Goal: Task Accomplishment & Management: Manage account settings

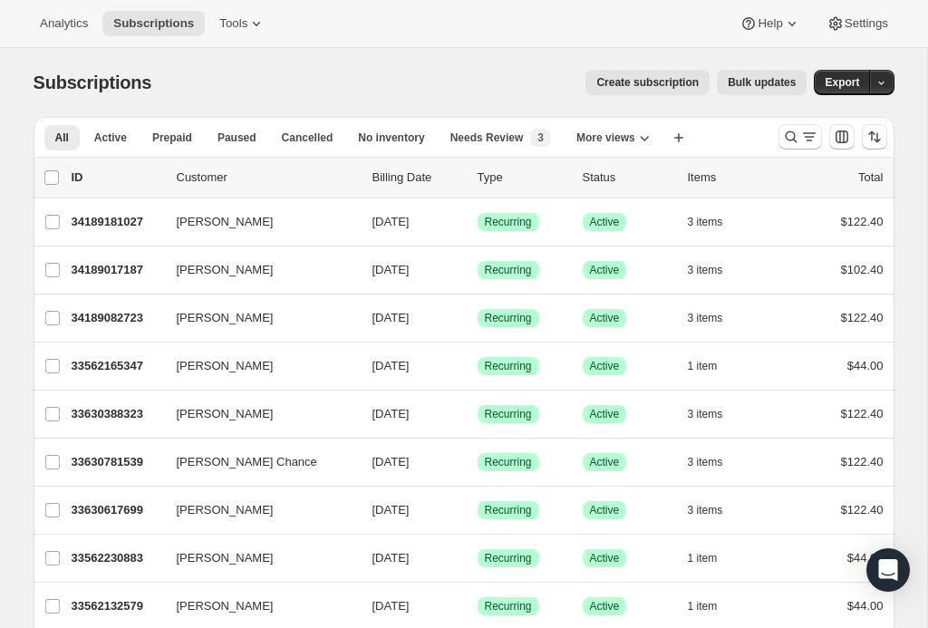
click at [796, 159] on div "list header ID Customer Billing Date Type Status Items Total" at bounding box center [464, 178] width 861 height 40
click at [793, 145] on icon "Search and filter results" at bounding box center [791, 137] width 18 height 18
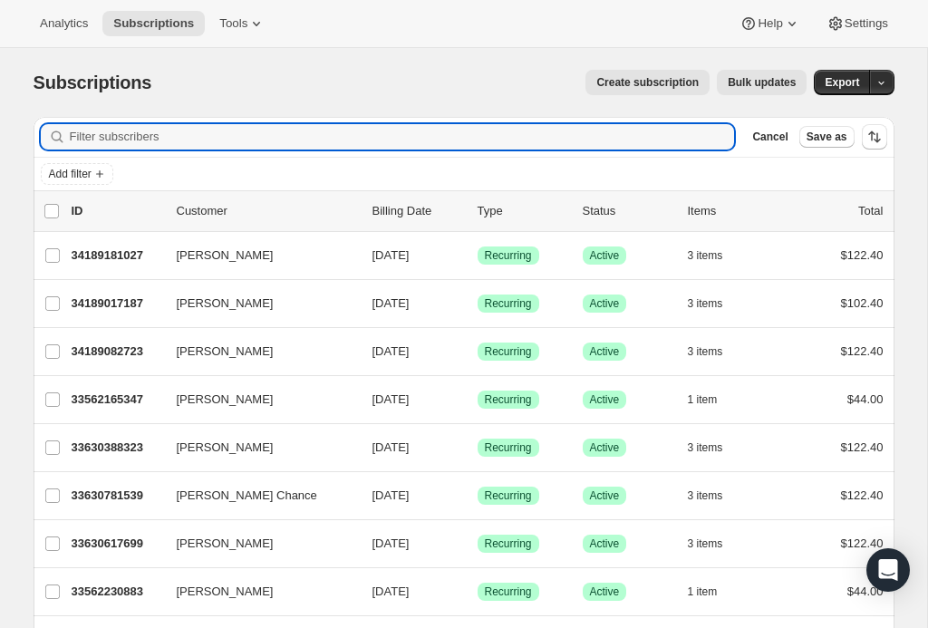
click at [640, 139] on input "Filter subscribers" at bounding box center [402, 136] width 665 height 25
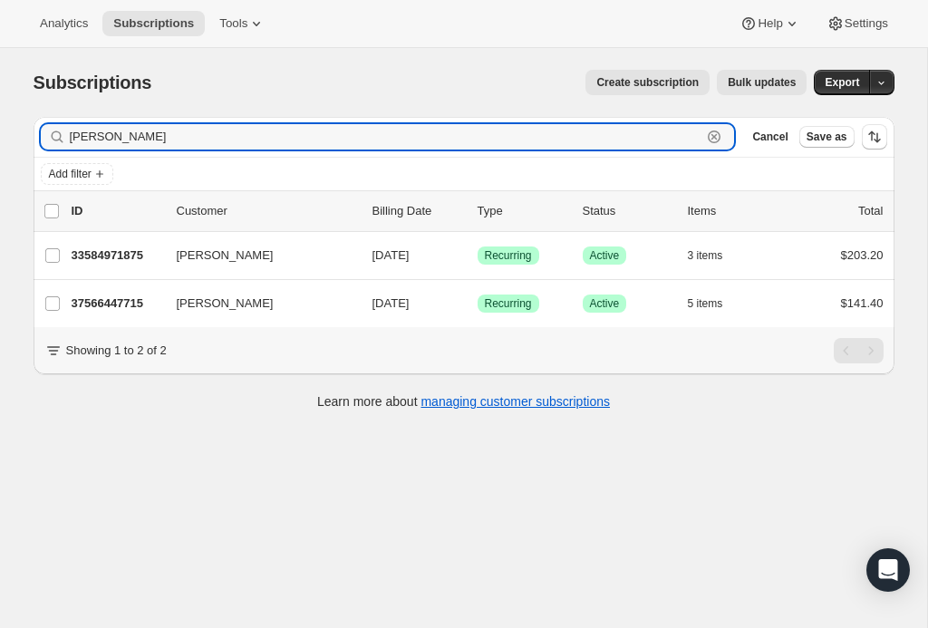
type input "[PERSON_NAME]"
click at [116, 261] on p "33584971875" at bounding box center [117, 255] width 91 height 18
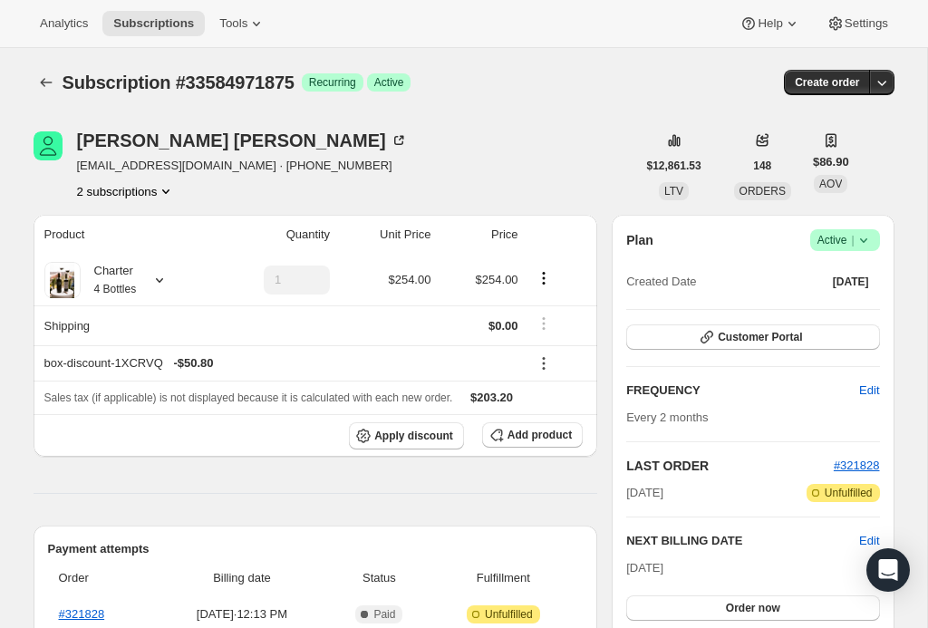
click at [131, 198] on button "2 subscriptions" at bounding box center [126, 191] width 99 height 18
click at [889, 89] on icon "button" at bounding box center [882, 82] width 18 height 18
click at [104, 141] on div "[PERSON_NAME]" at bounding box center [242, 140] width 331 height 18
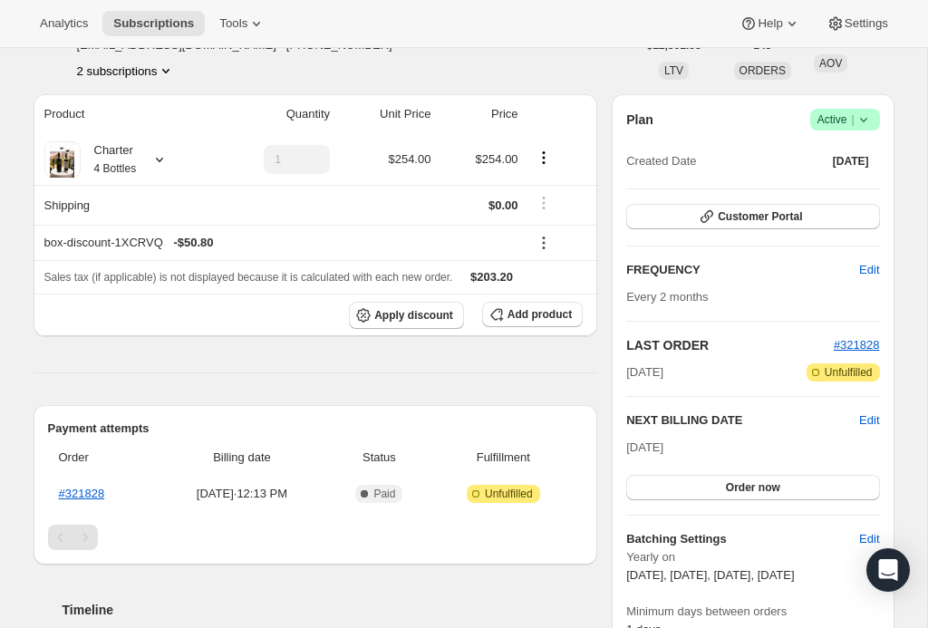
scroll to position [91, 0]
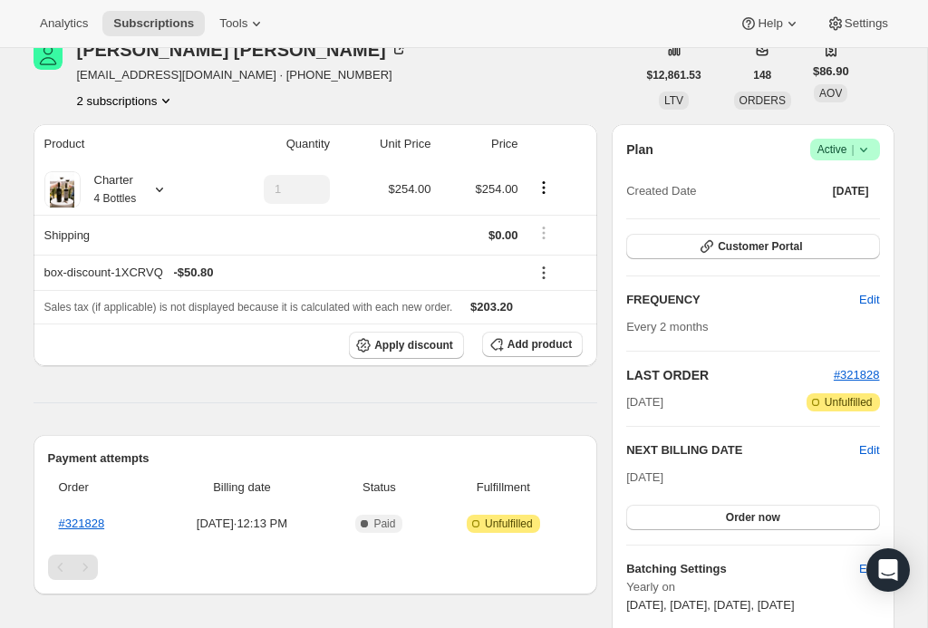
click at [536, 189] on icon "Product actions" at bounding box center [544, 188] width 18 height 18
click at [167, 195] on icon at bounding box center [159, 189] width 18 height 18
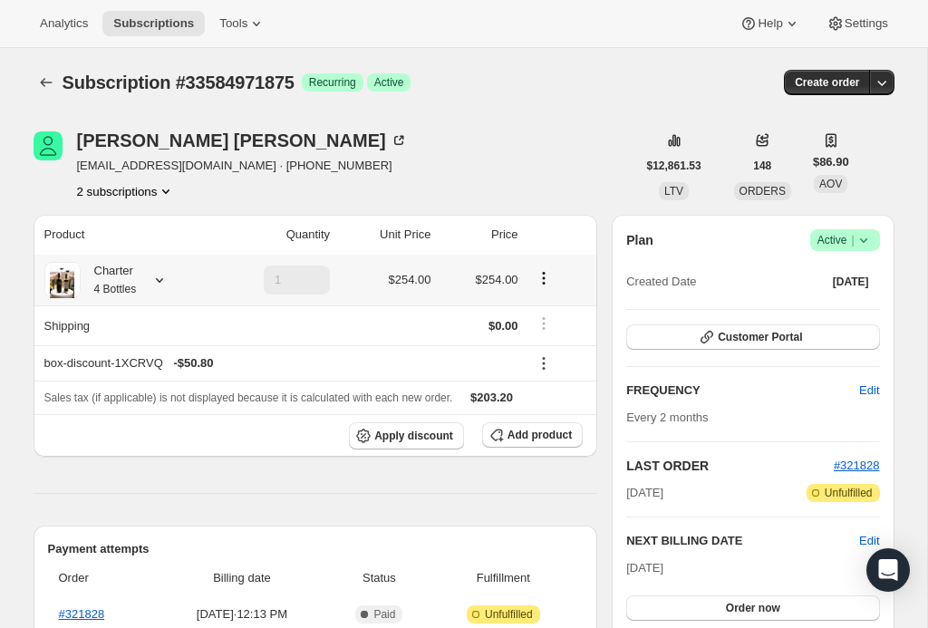
scroll to position [0, 0]
click at [875, 88] on icon "button" at bounding box center [882, 82] width 18 height 18
